Goal: Task Accomplishment & Management: Complete application form

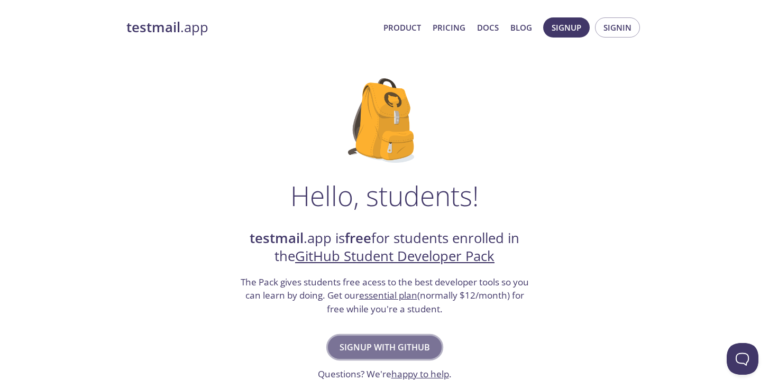
click at [414, 338] on button "Signup with GitHub" at bounding box center [385, 347] width 114 height 23
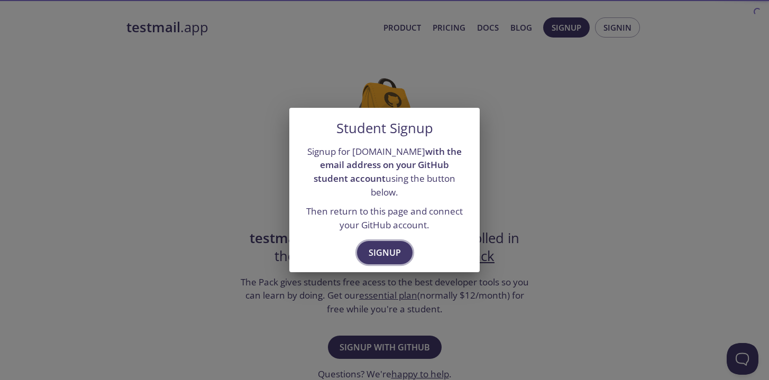
click at [391, 241] on button "Signup" at bounding box center [385, 252] width 56 height 23
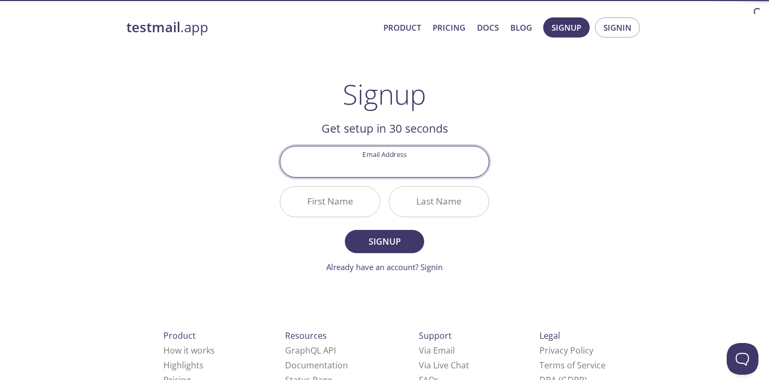
type input "[EMAIL_ADDRESS][DOMAIN_NAME]"
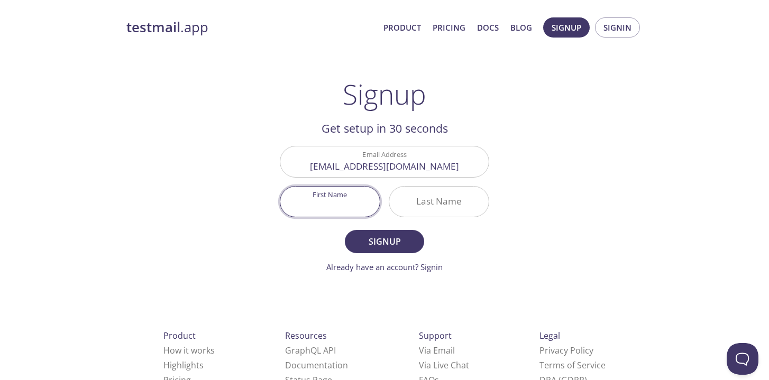
click at [366, 213] on input "First Name" at bounding box center [329, 202] width 99 height 30
type input "[PERSON_NAME]"
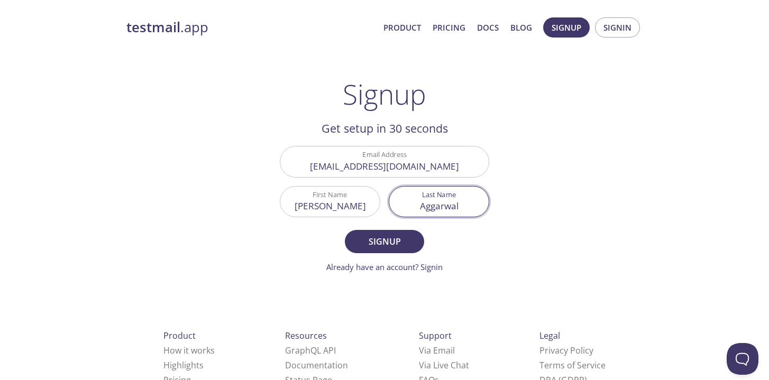
type input "Aggarwal"
click at [345, 230] on button "Signup" at bounding box center [384, 241] width 79 height 23
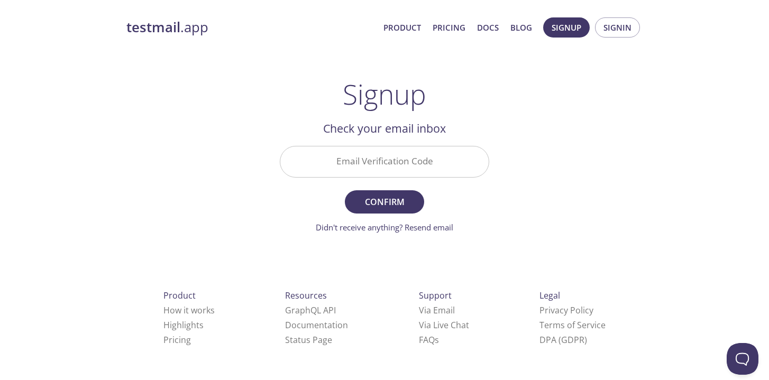
click at [373, 159] on input "Email Verification Code" at bounding box center [384, 161] width 208 height 30
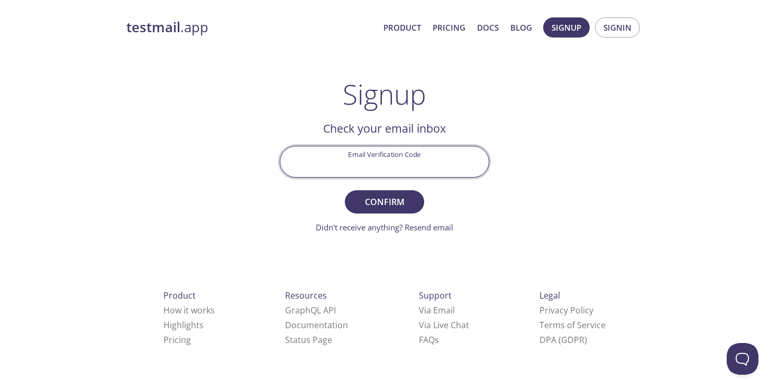
type input "[EMAIL_ADDRESS][DOMAIN_NAME]"
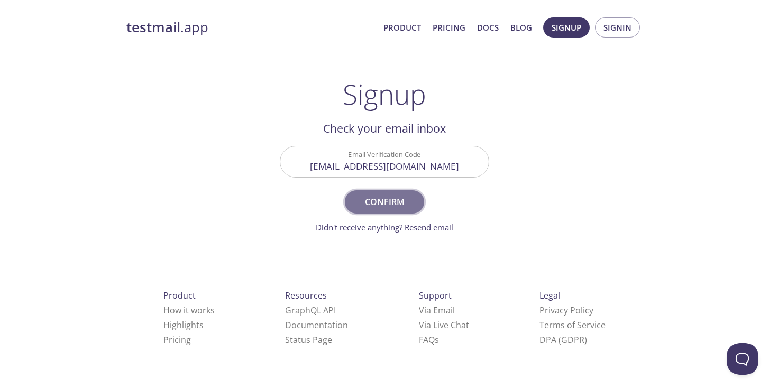
click at [381, 200] on span "Confirm" at bounding box center [384, 202] width 56 height 15
click at [399, 165] on input "[EMAIL_ADDRESS][DOMAIN_NAME]" at bounding box center [384, 161] width 208 height 30
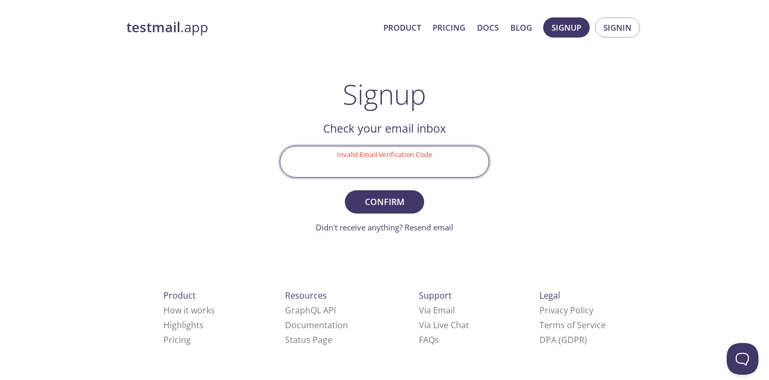
paste input "WXM2L3V"
type input "WXM2L3V"
click at [399, 199] on span "Confirm" at bounding box center [384, 202] width 56 height 15
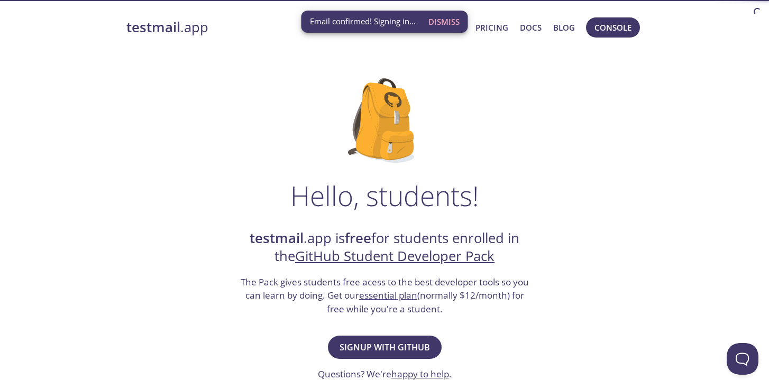
scroll to position [68, 0]
